Goal: Information Seeking & Learning: Check status

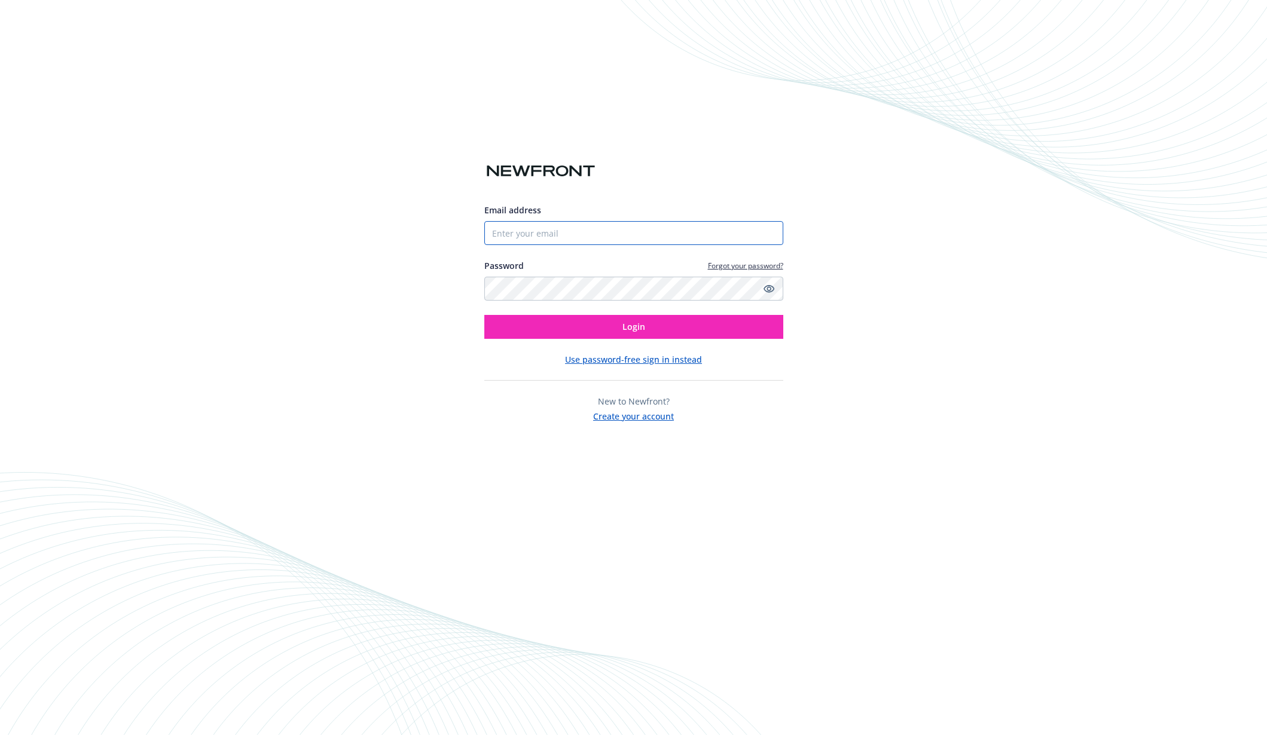
type input "[EMAIL_ADDRESS][DOMAIN_NAME]"
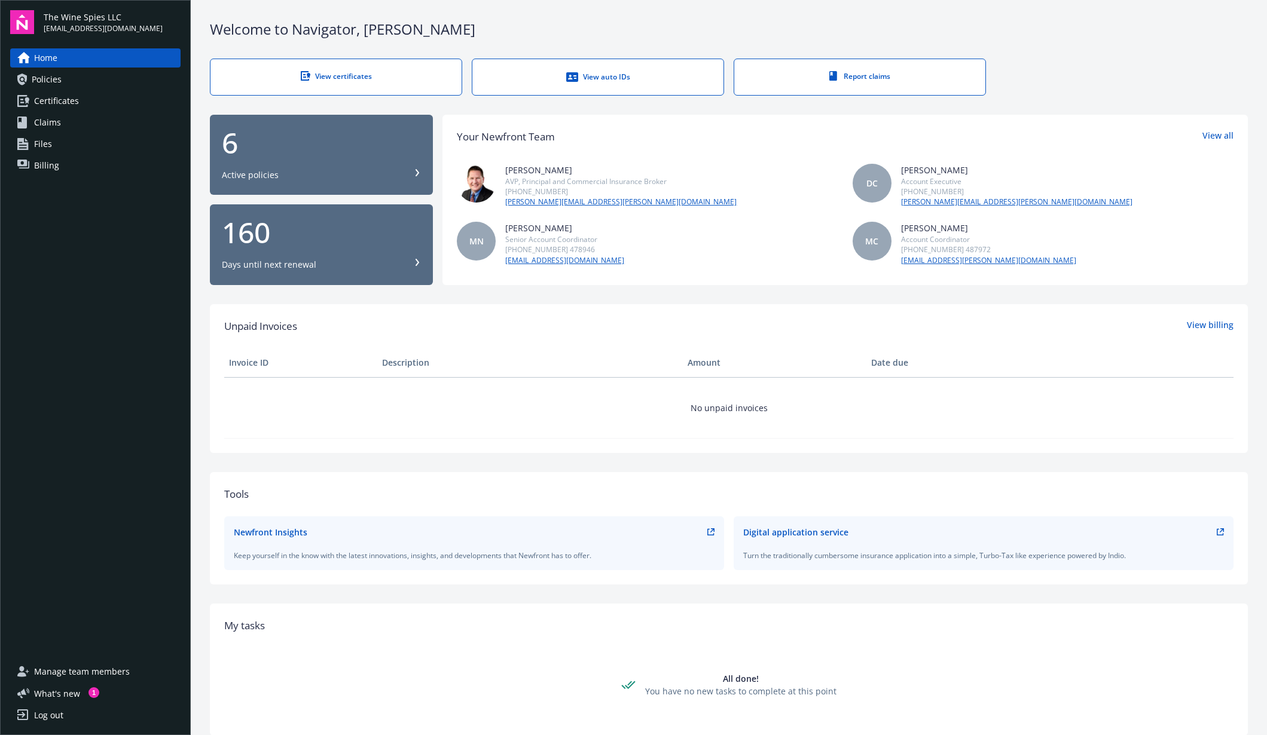
click at [30, 83] on link "Policies" at bounding box center [95, 79] width 170 height 19
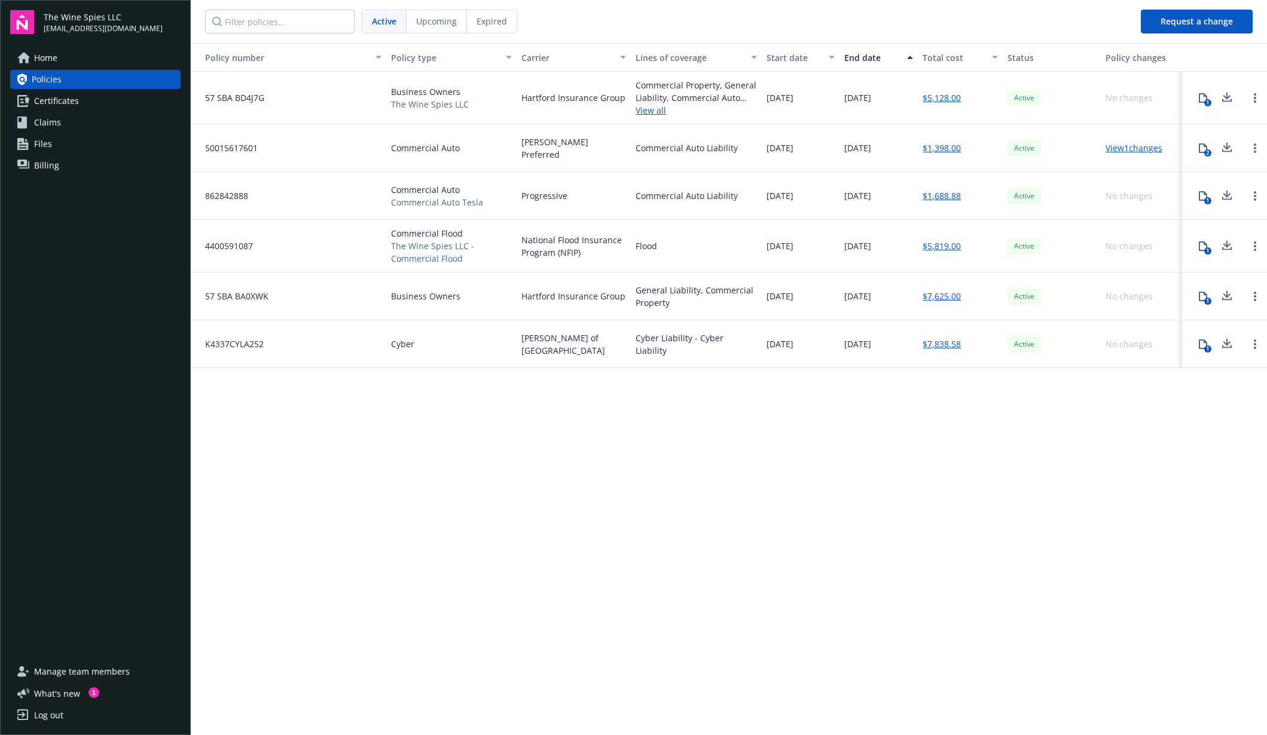
click at [1150, 149] on link "View 1 changes" at bounding box center [1133, 147] width 57 height 11
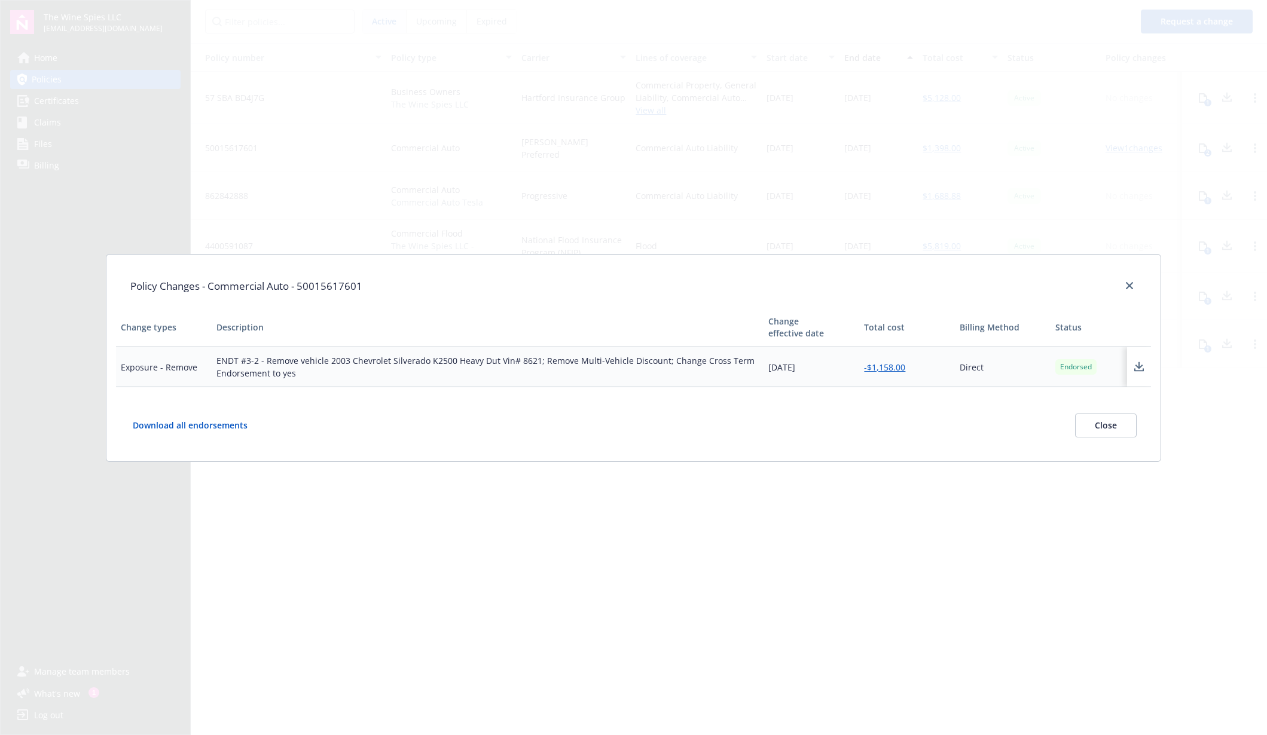
click at [1098, 124] on div "Policy Changes - Commercial Auto - 50015617601 Change types Description Change …" at bounding box center [633, 367] width 1267 height 735
click at [1128, 283] on icon "close" at bounding box center [1129, 285] width 7 height 7
